Goal: Browse casually: Explore the website without a specific task or goal

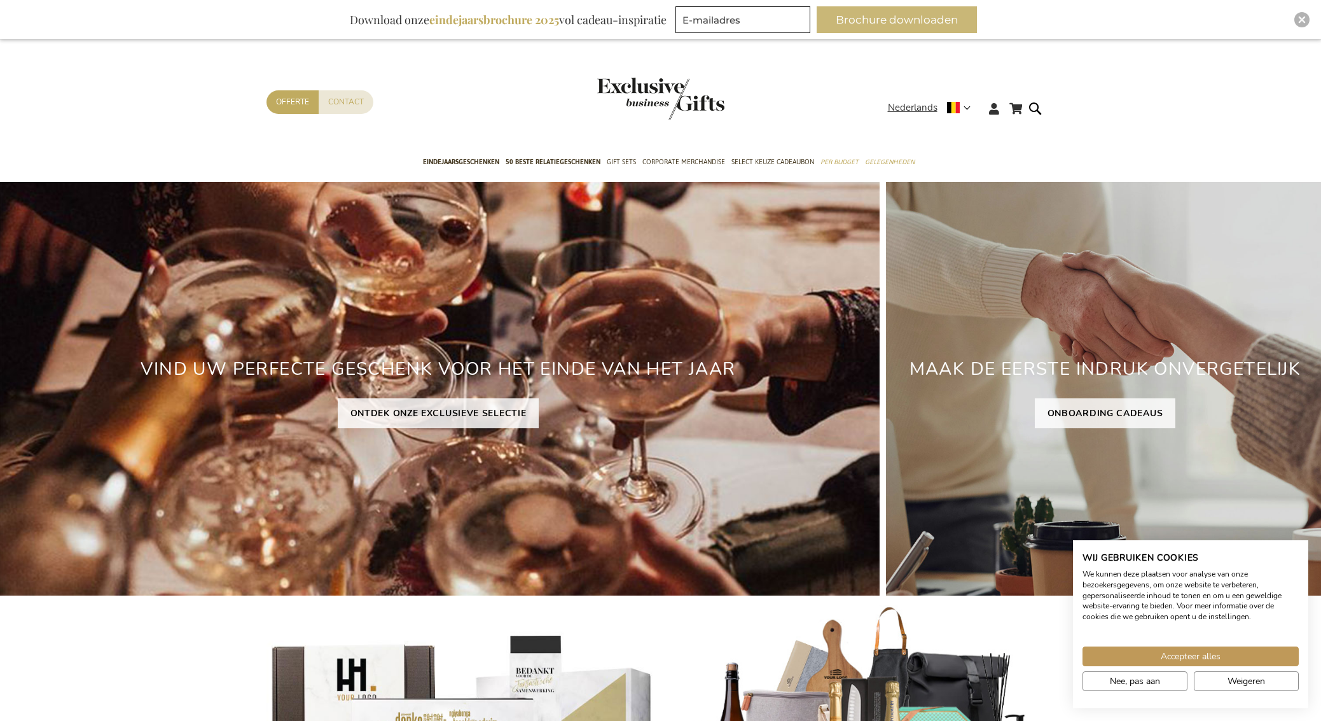
click at [908, 20] on button "Brochure downloaden" at bounding box center [897, 19] width 160 height 27
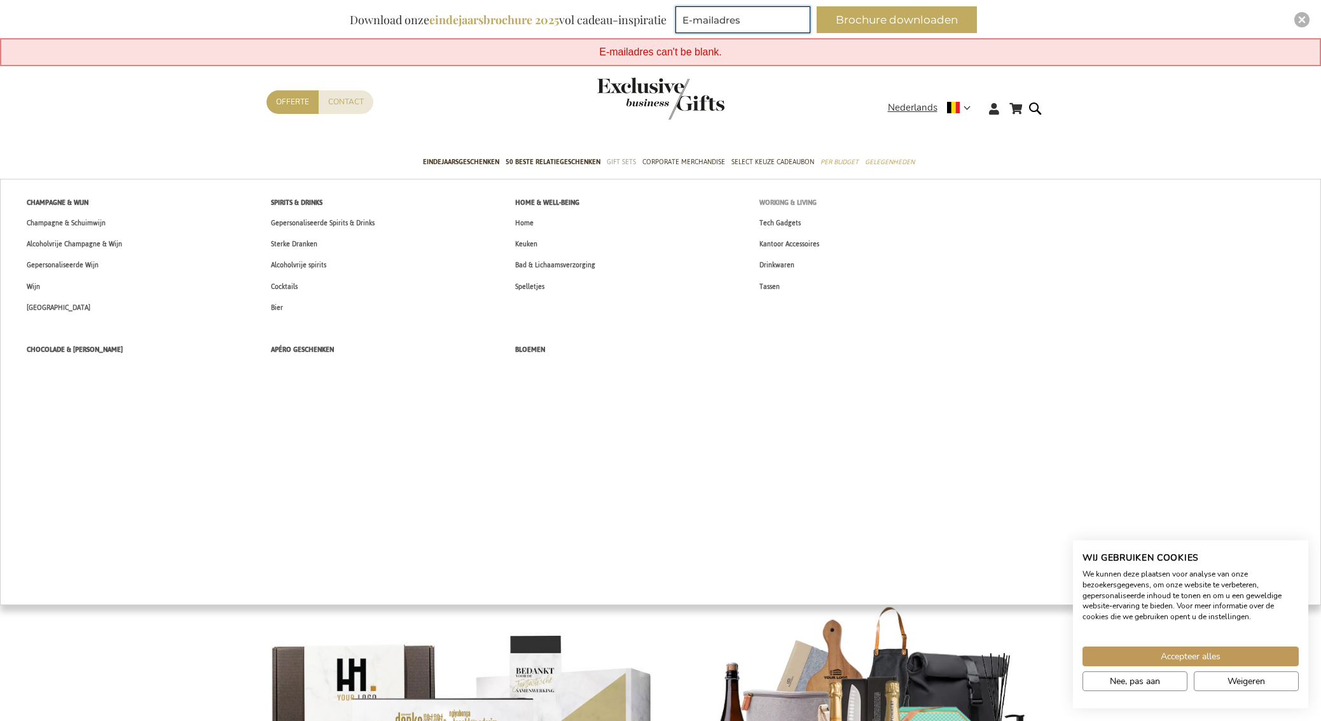
click at [778, 202] on span "Working & Living" at bounding box center [788, 202] width 57 height 13
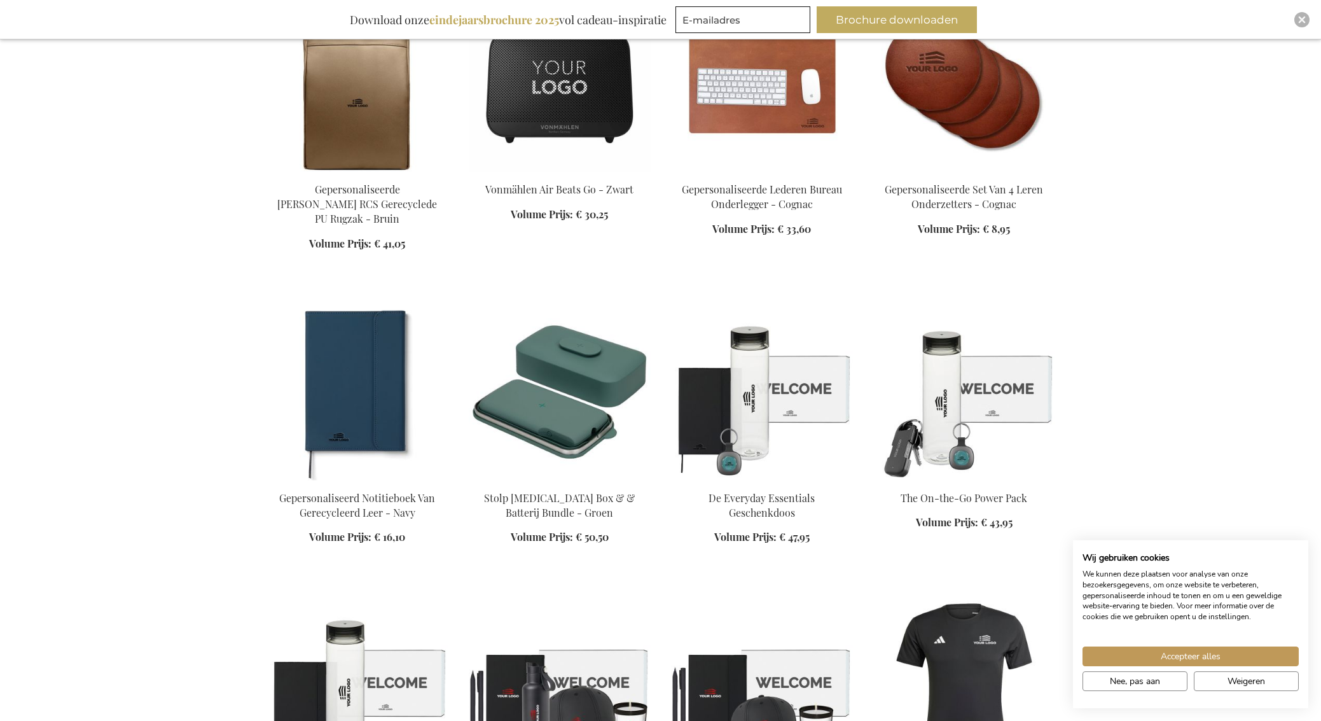
scroll to position [1301, 0]
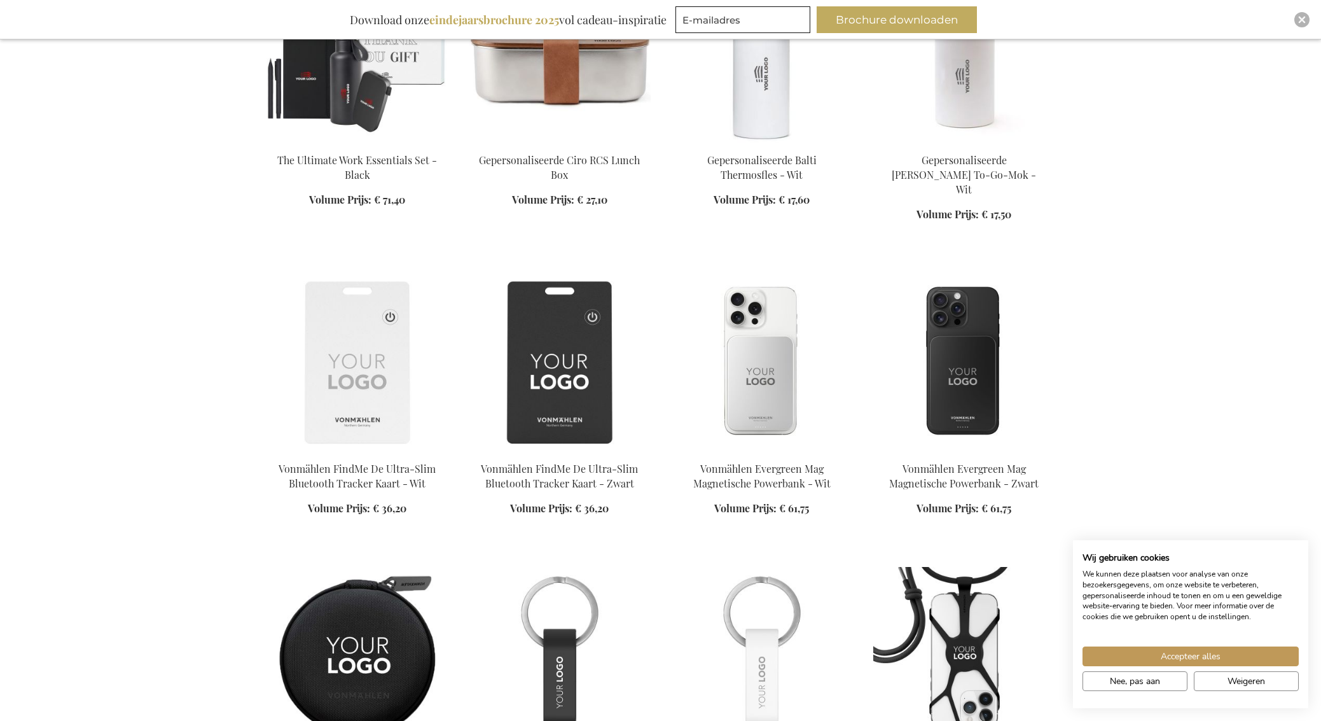
scroll to position [2676, 0]
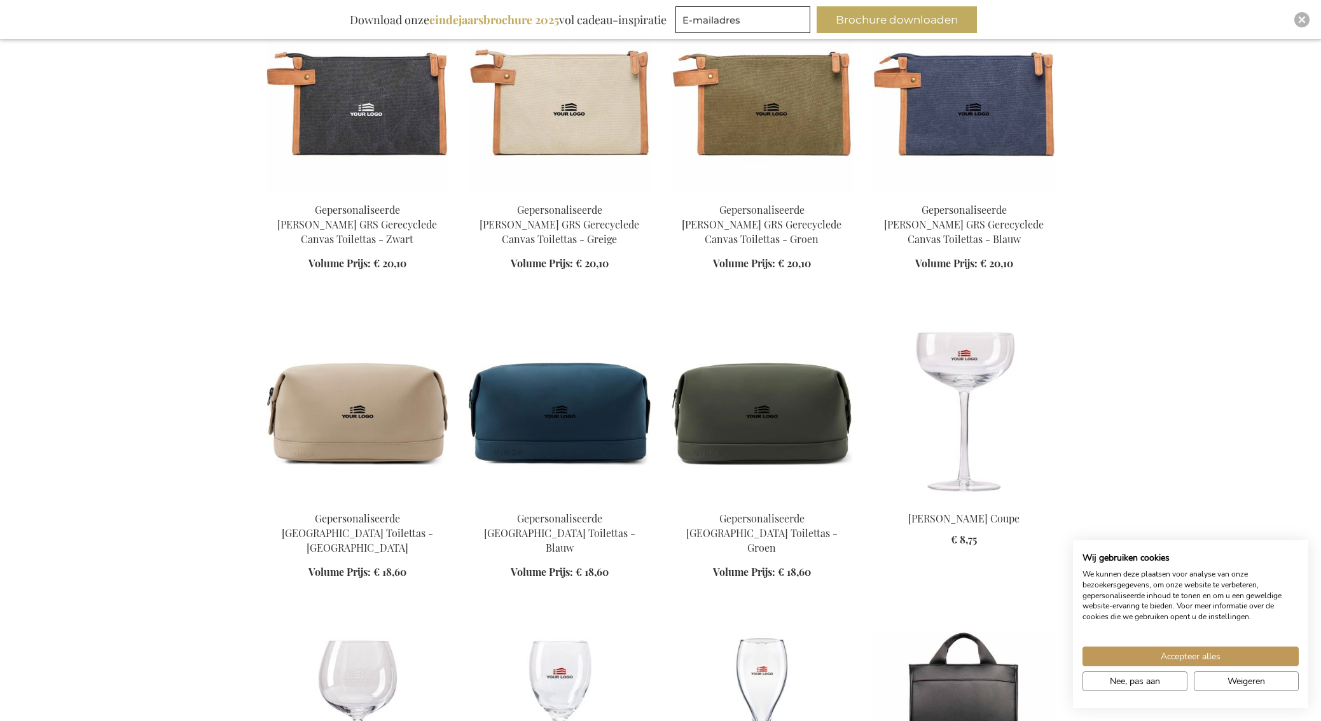
scroll to position [9112, 0]
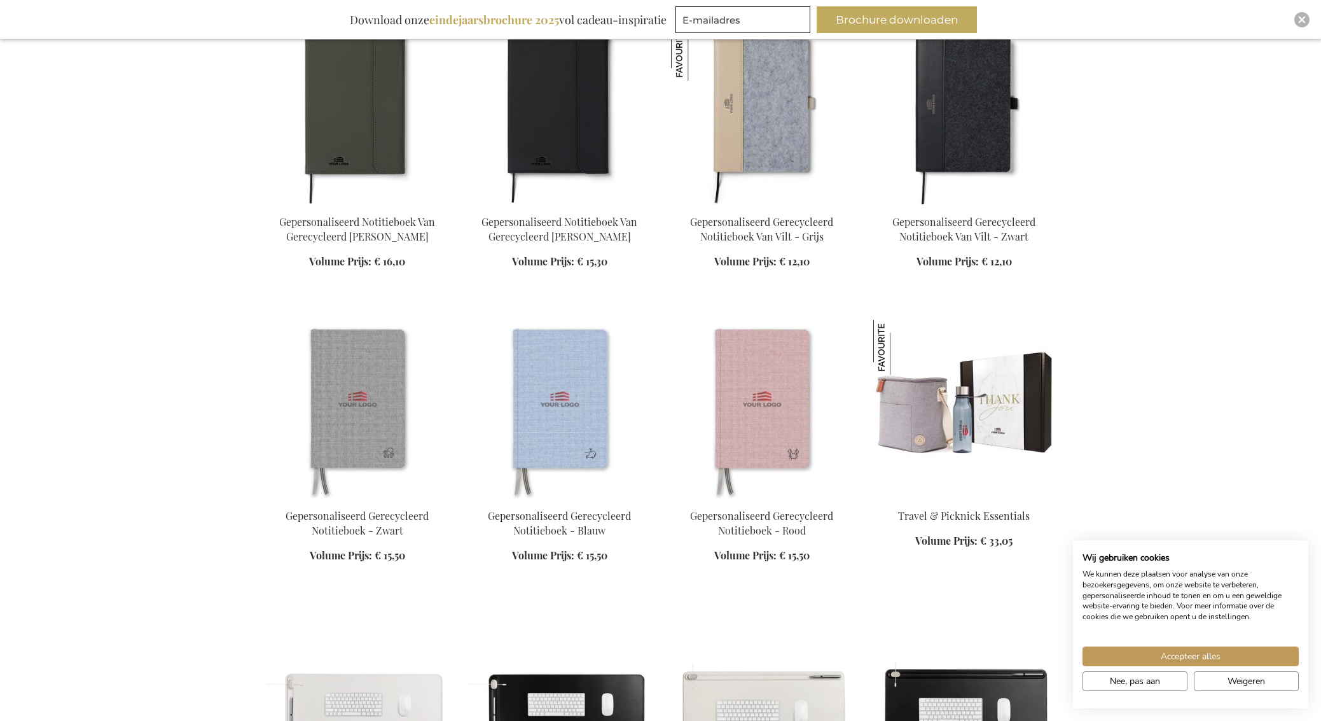
scroll to position [13358, 0]
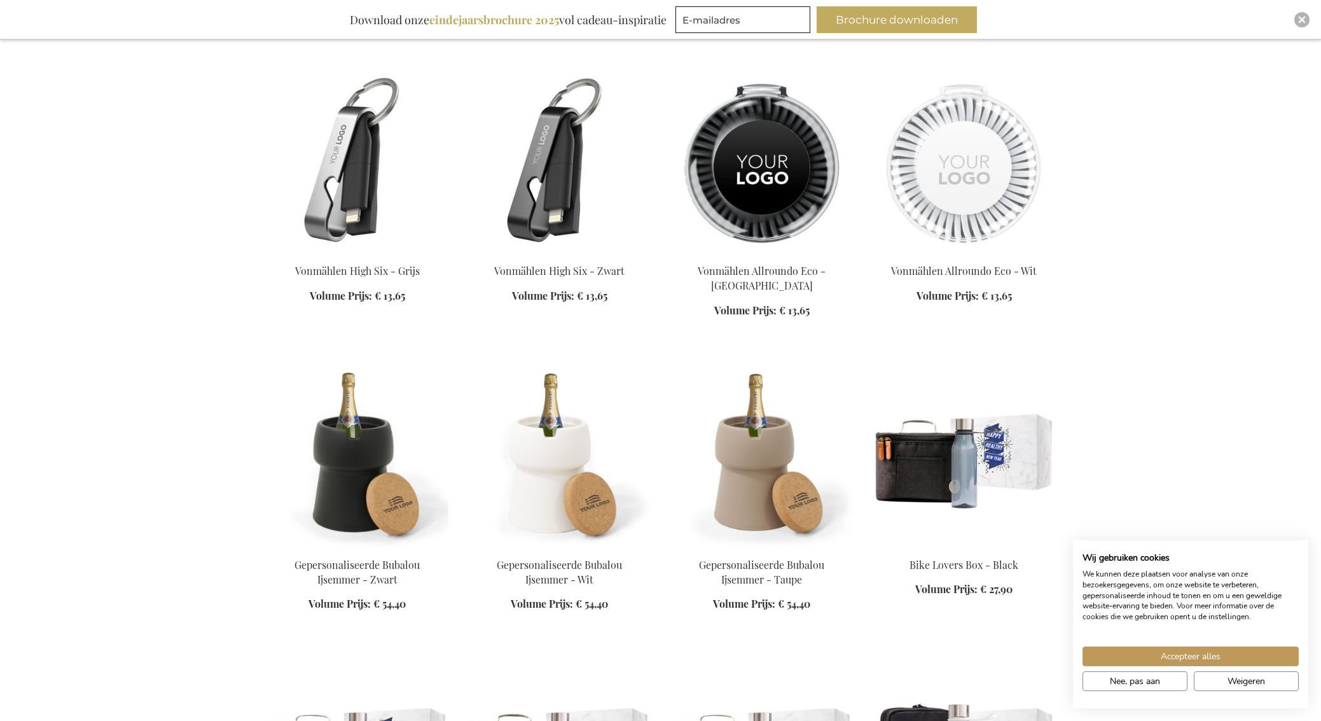
scroll to position [15509, 0]
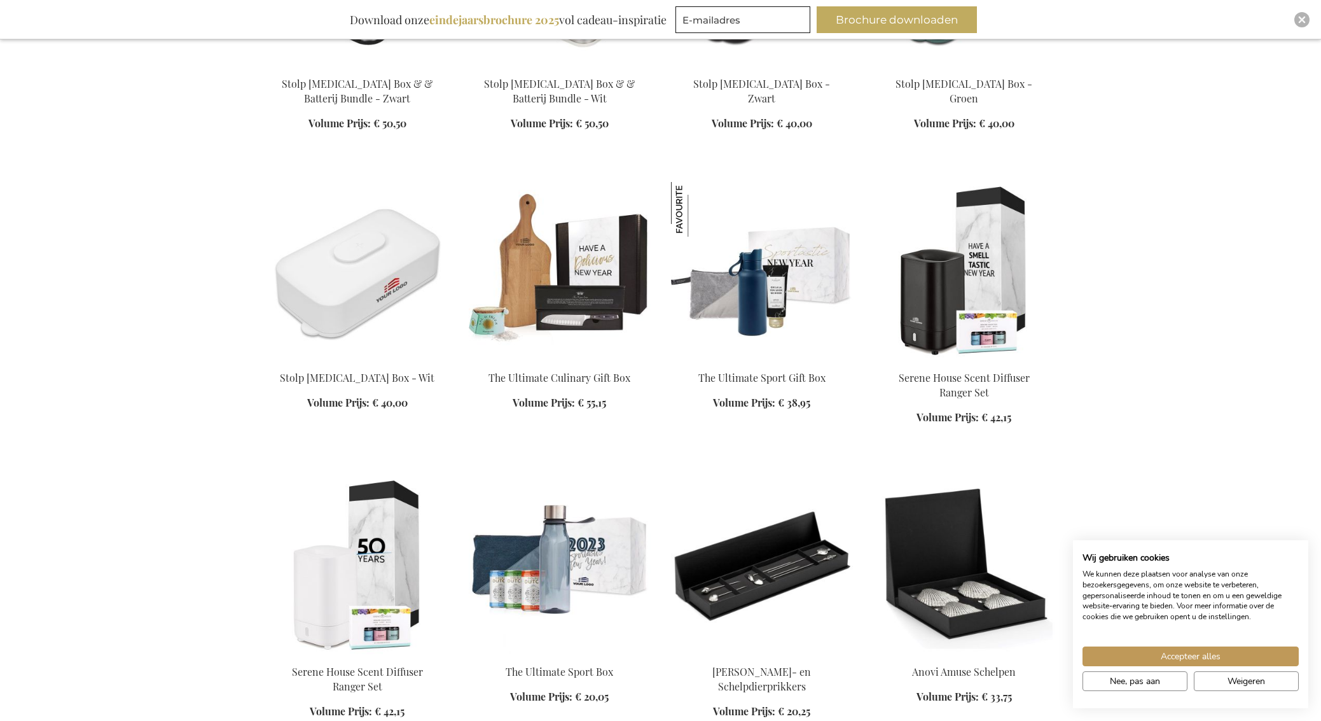
scroll to position [16813, 0]
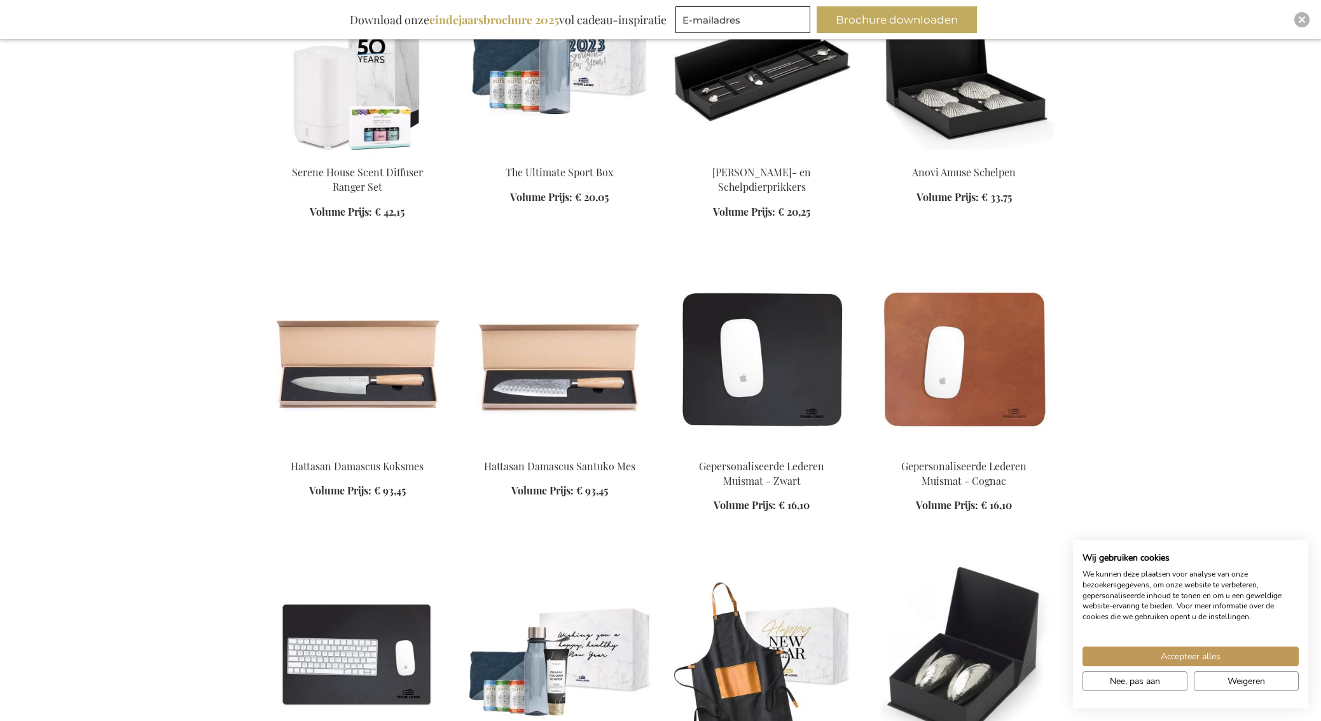
scroll to position [17309, 0]
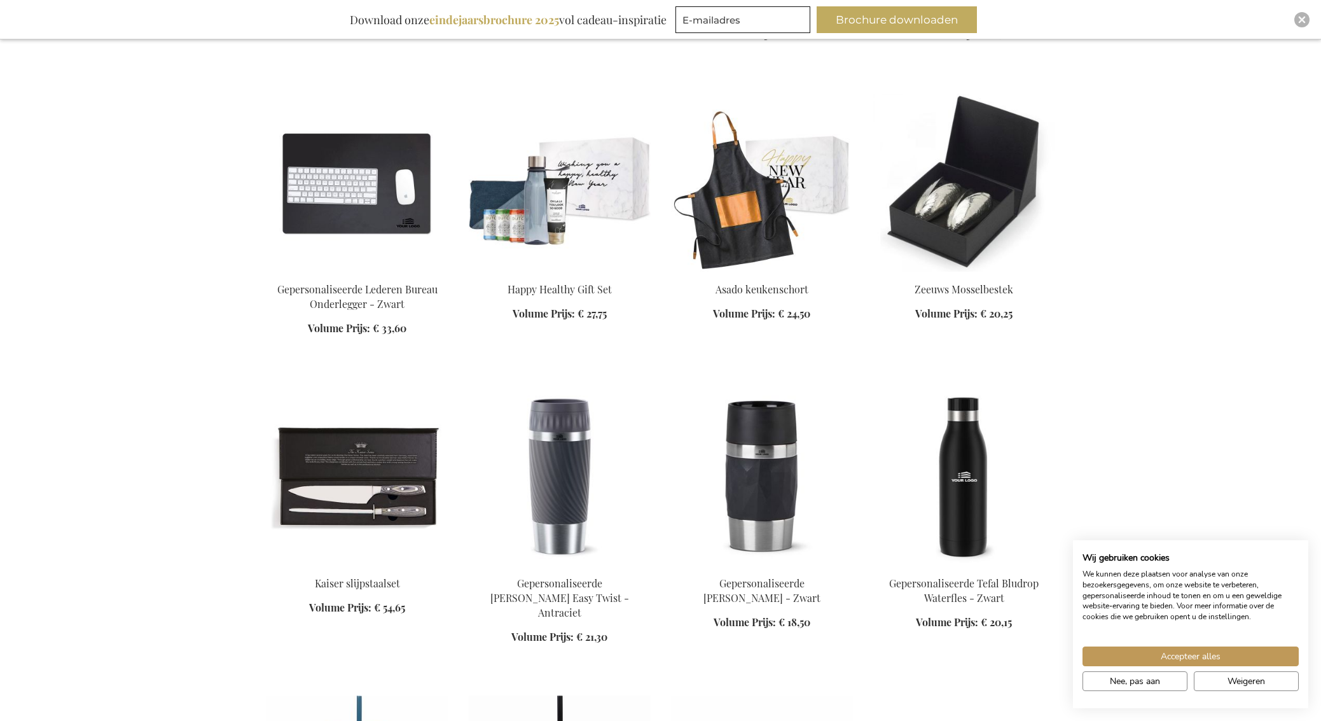
scroll to position [17763, 0]
